Goal: Navigation & Orientation: Find specific page/section

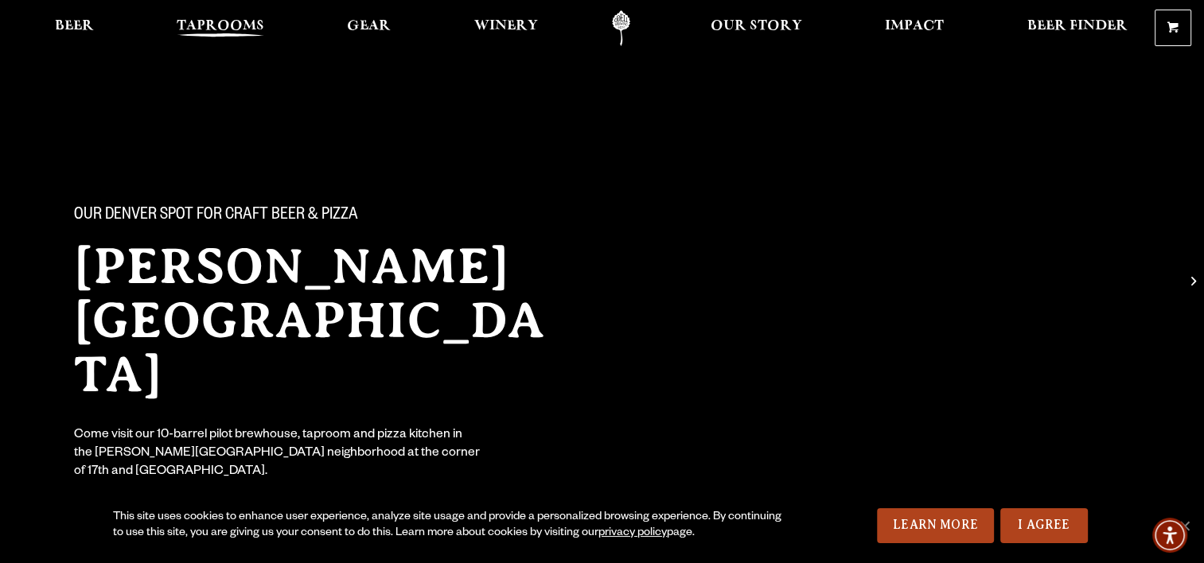
click at [238, 29] on span "Taprooms" at bounding box center [221, 26] width 88 height 13
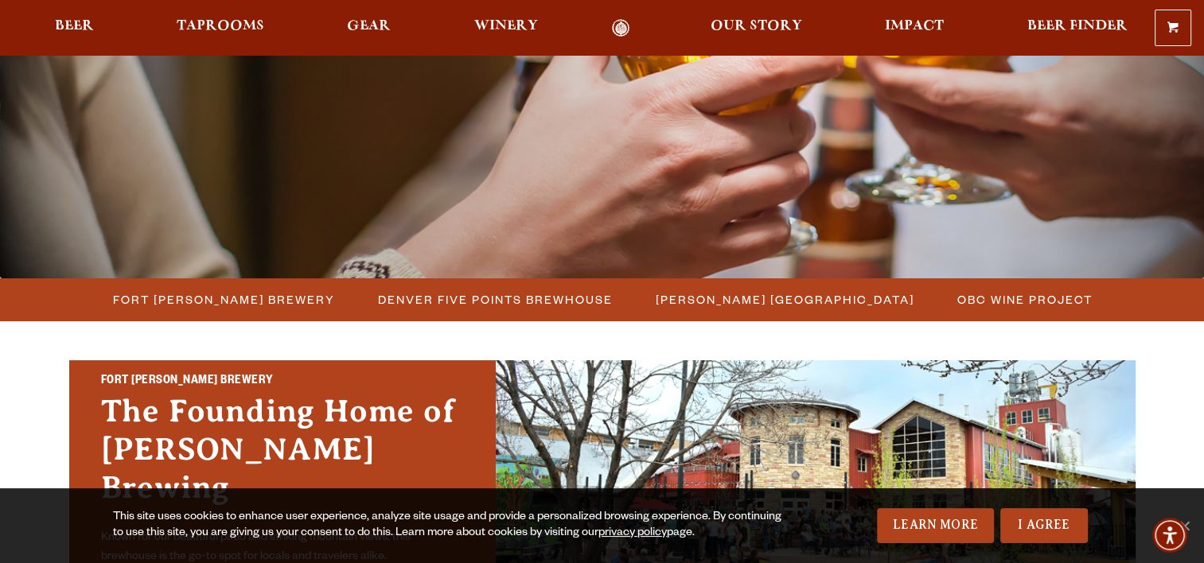
scroll to position [398, 0]
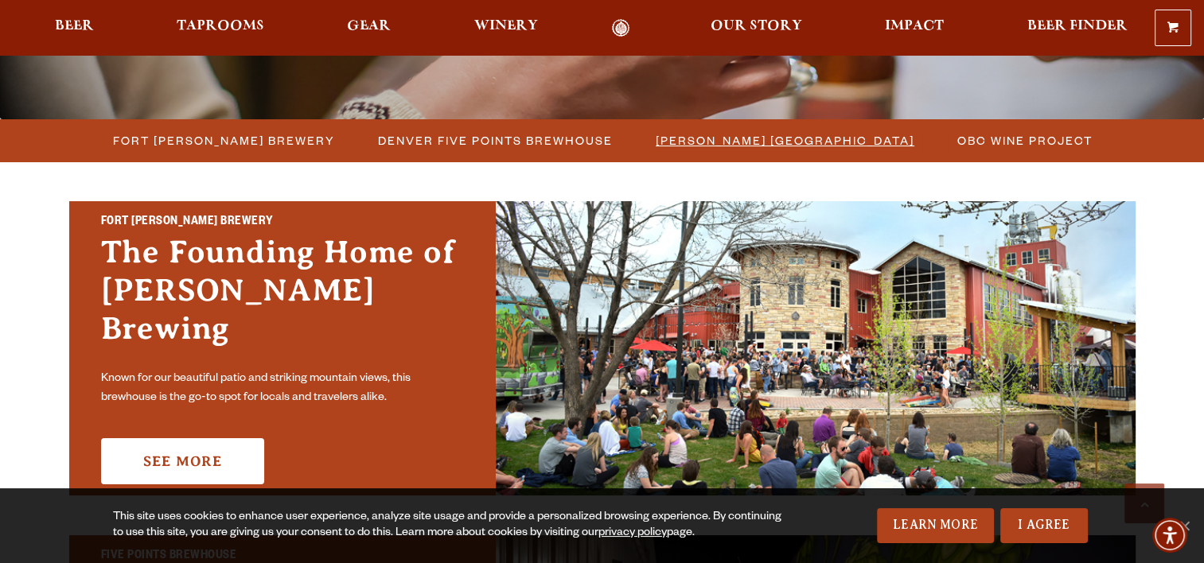
click at [669, 139] on span "[PERSON_NAME] [GEOGRAPHIC_DATA]" at bounding box center [785, 140] width 259 height 23
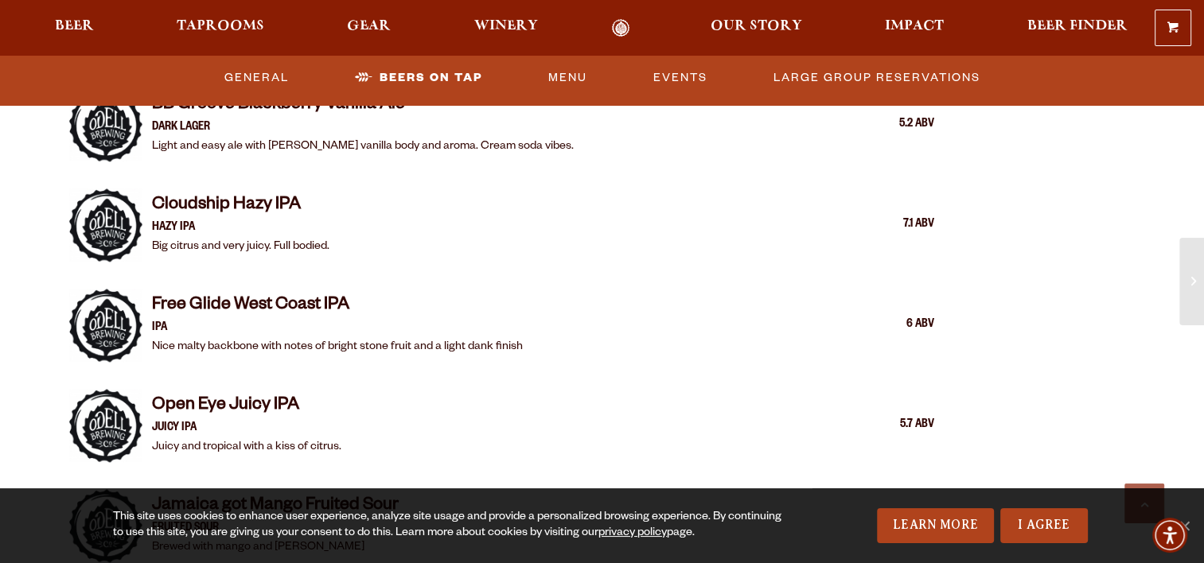
scroll to position [1910, 0]
